Goal: Find specific page/section

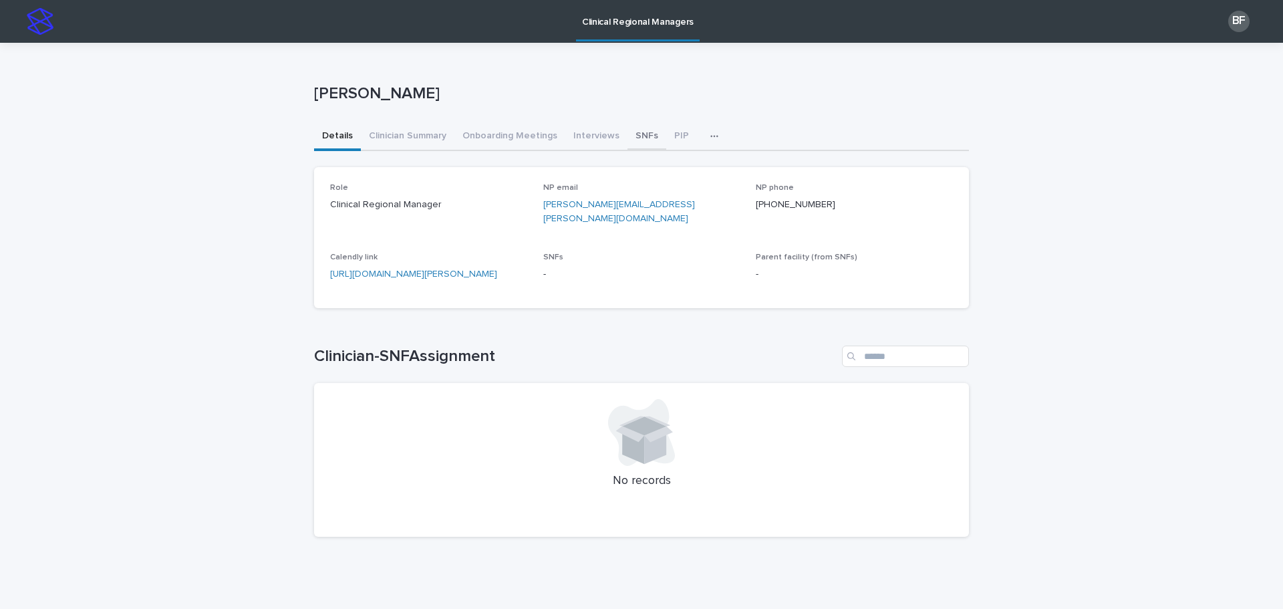
click at [638, 142] on button "SNFs" at bounding box center [647, 137] width 39 height 28
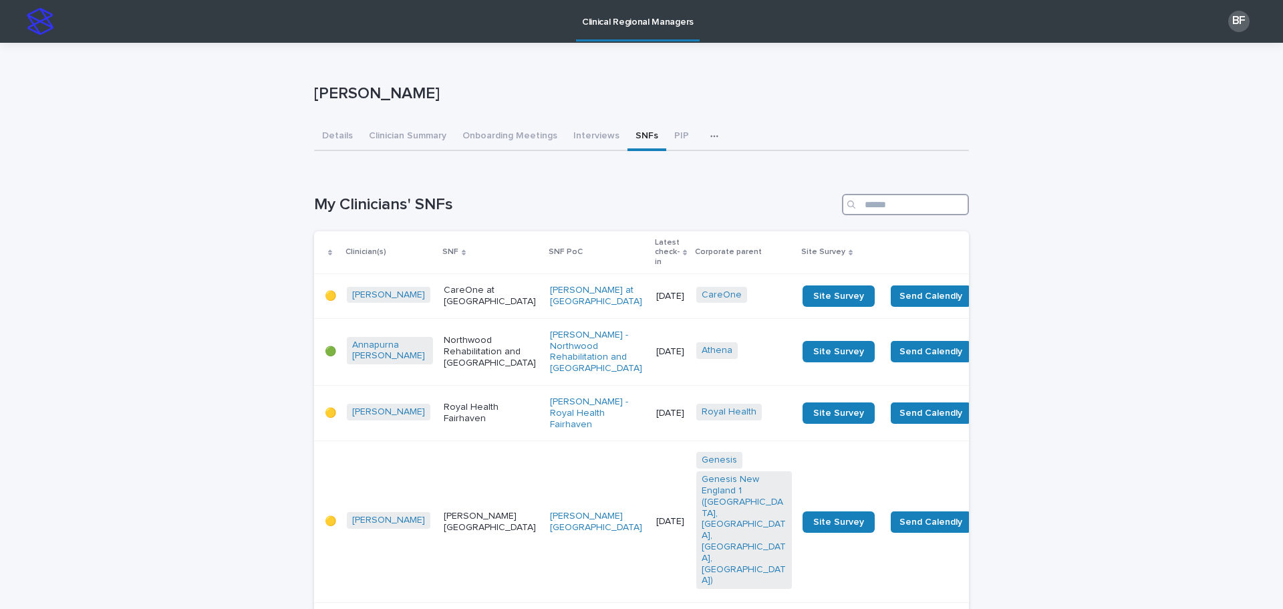
click at [900, 207] on input "Search" at bounding box center [905, 204] width 127 height 21
type input "******"
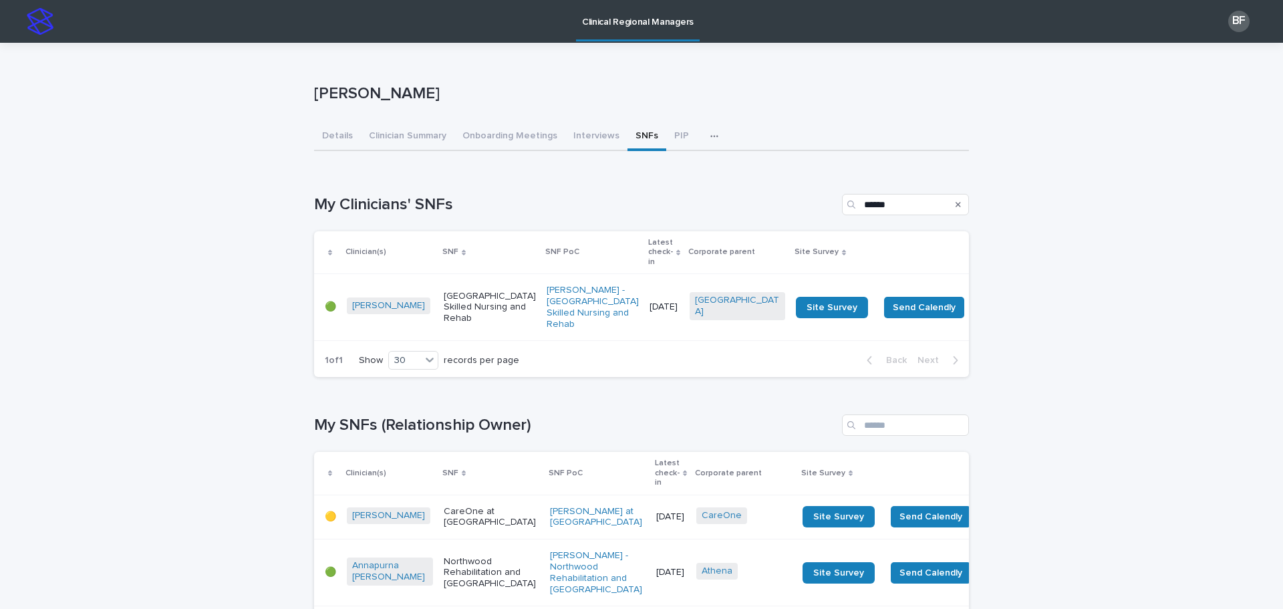
click at [444, 293] on p "[GEOGRAPHIC_DATA] Skilled Nursing and Rehab" at bounding box center [490, 307] width 92 height 33
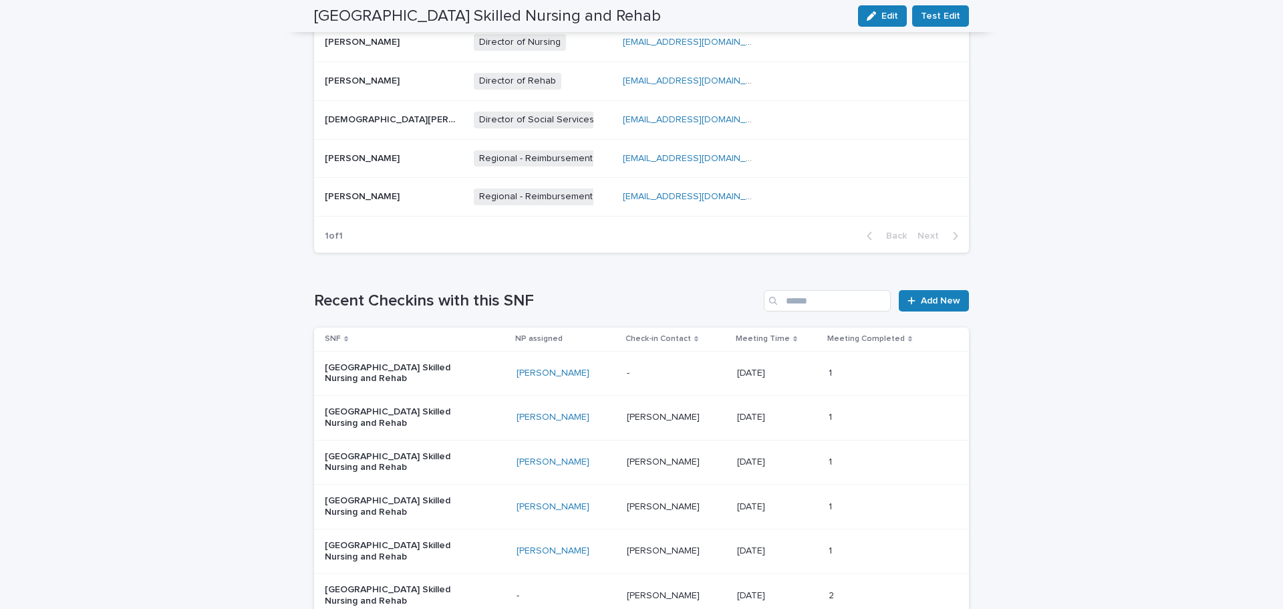
scroll to position [668, 0]
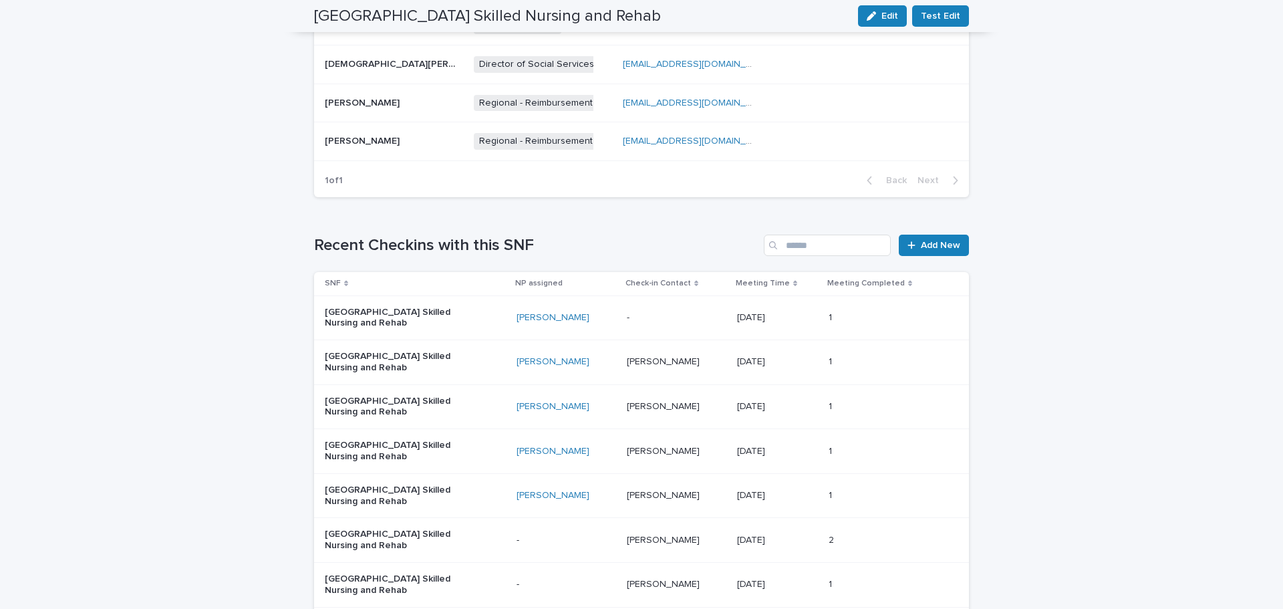
click at [646, 307] on div "- -" at bounding box center [677, 318] width 100 height 22
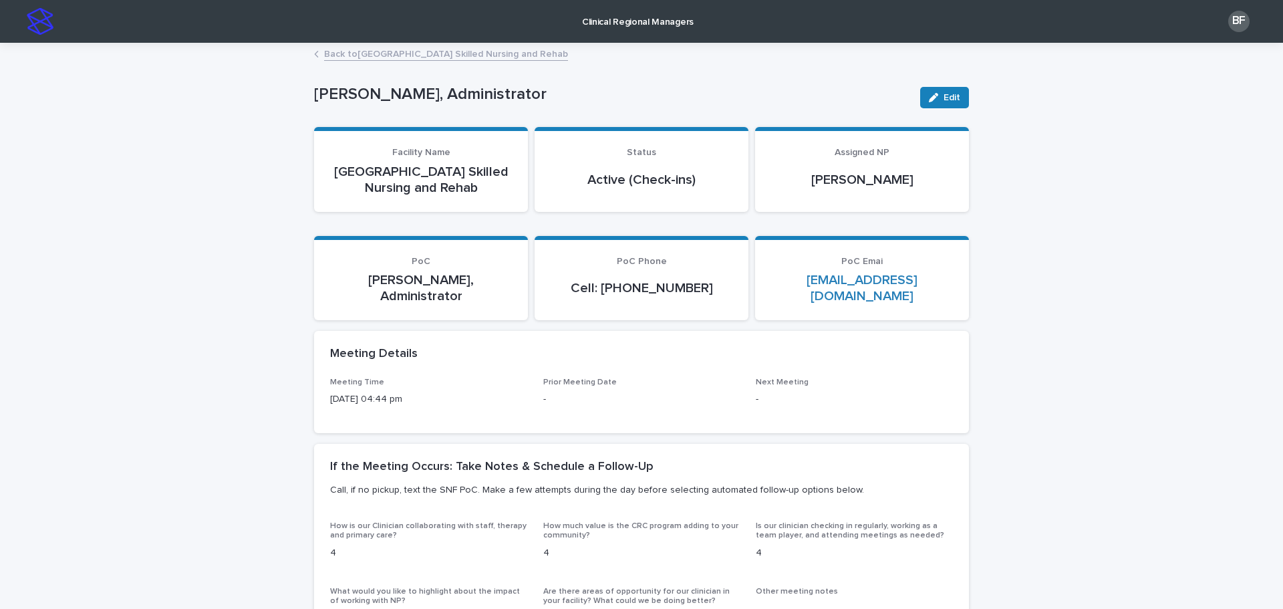
click at [596, 24] on p "Clinical Regional Managers" at bounding box center [638, 14] width 112 height 28
